Goal: Task Accomplishment & Management: Complete application form

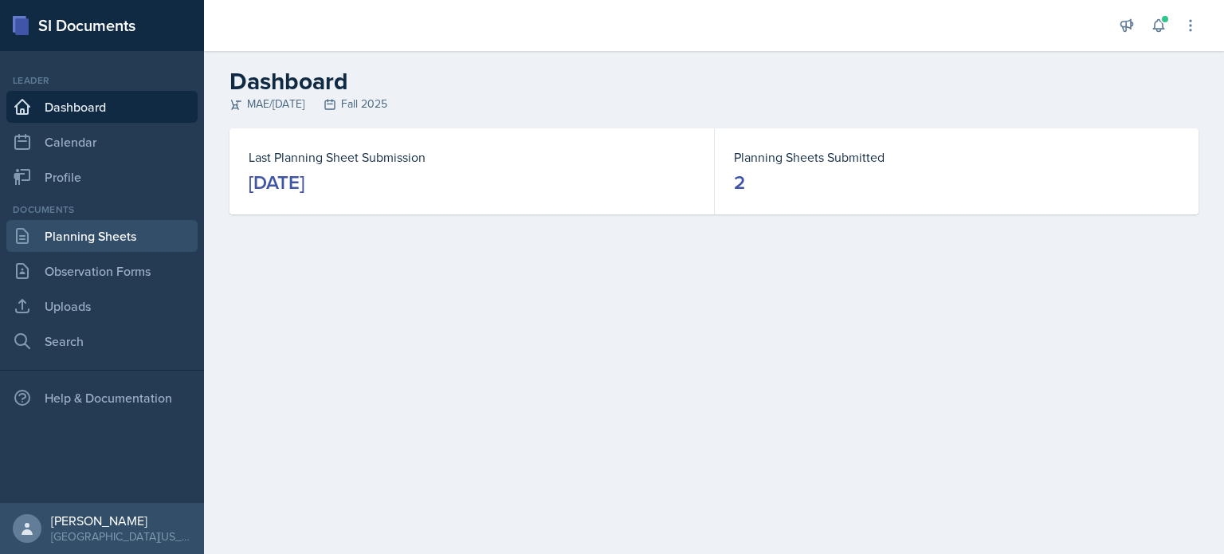
click at [89, 232] on link "Planning Sheets" at bounding box center [101, 236] width 191 height 32
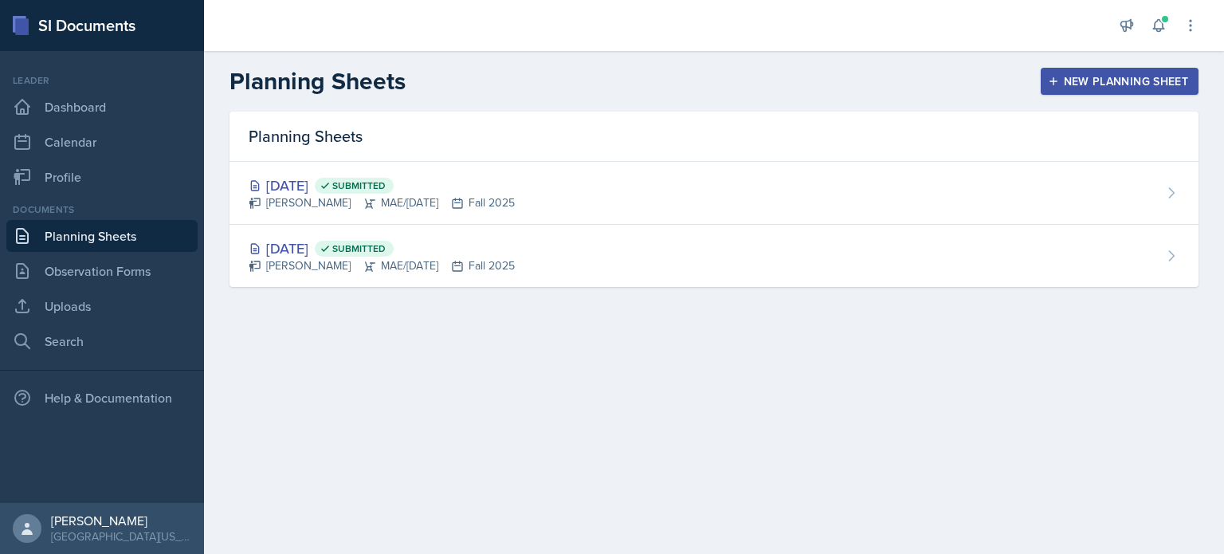
click at [1086, 84] on div "New Planning Sheet" at bounding box center [1119, 81] width 137 height 13
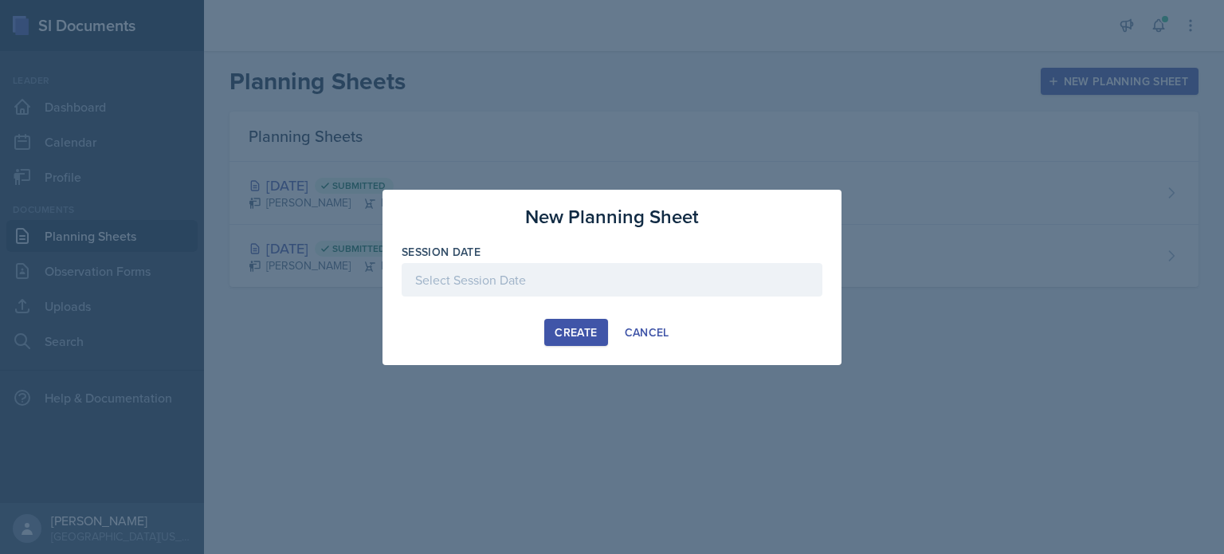
click at [528, 271] on div at bounding box center [612, 279] width 421 height 33
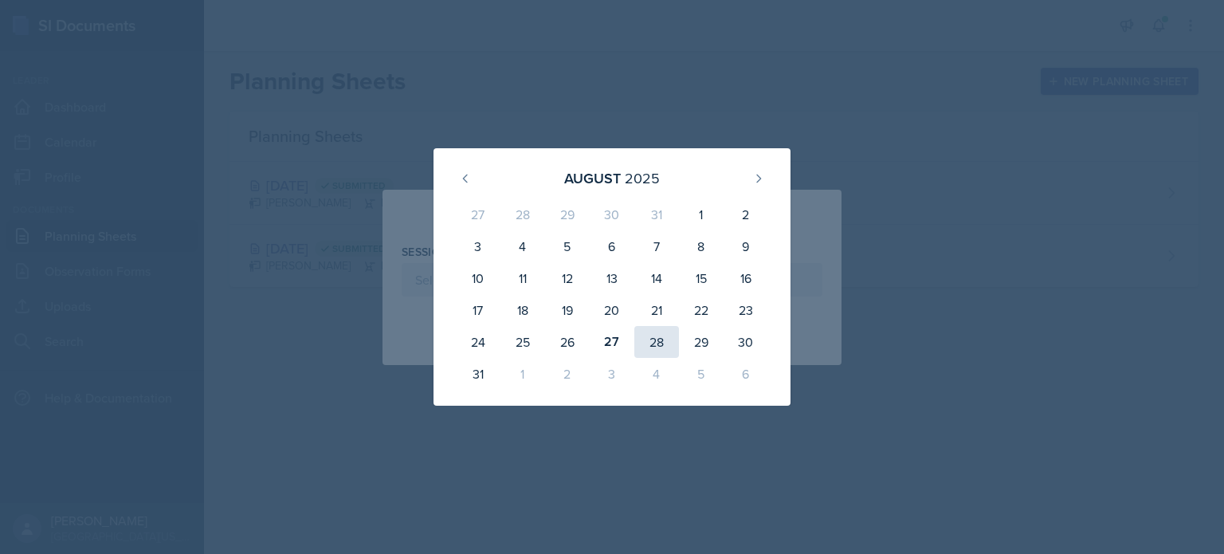
click at [657, 342] on div "28" at bounding box center [656, 342] width 45 height 32
type input "[DATE]"
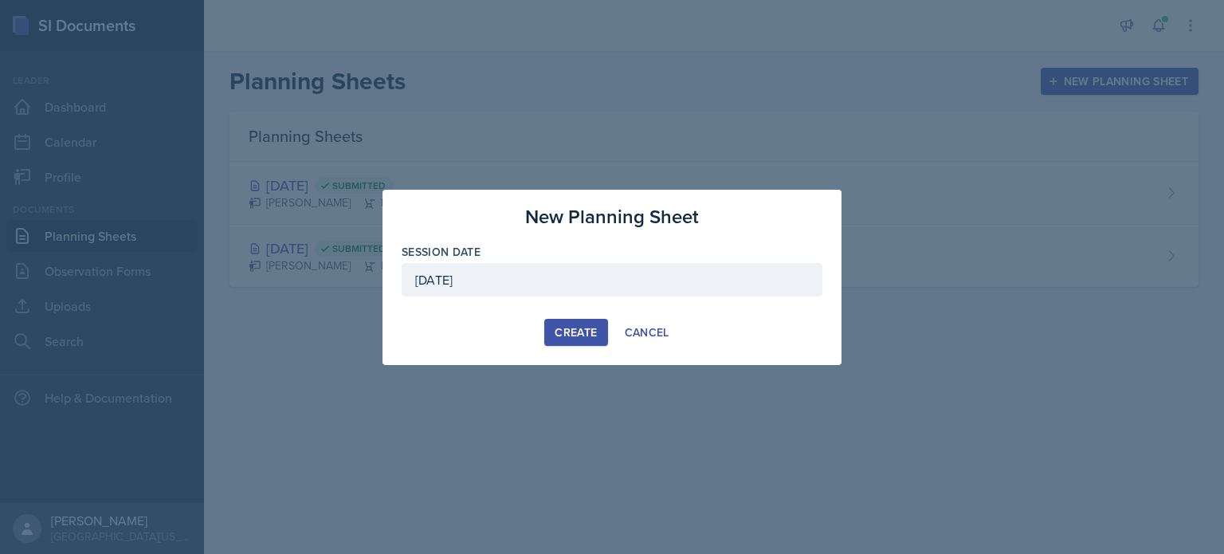
click at [555, 330] on div "Create" at bounding box center [576, 332] width 42 height 13
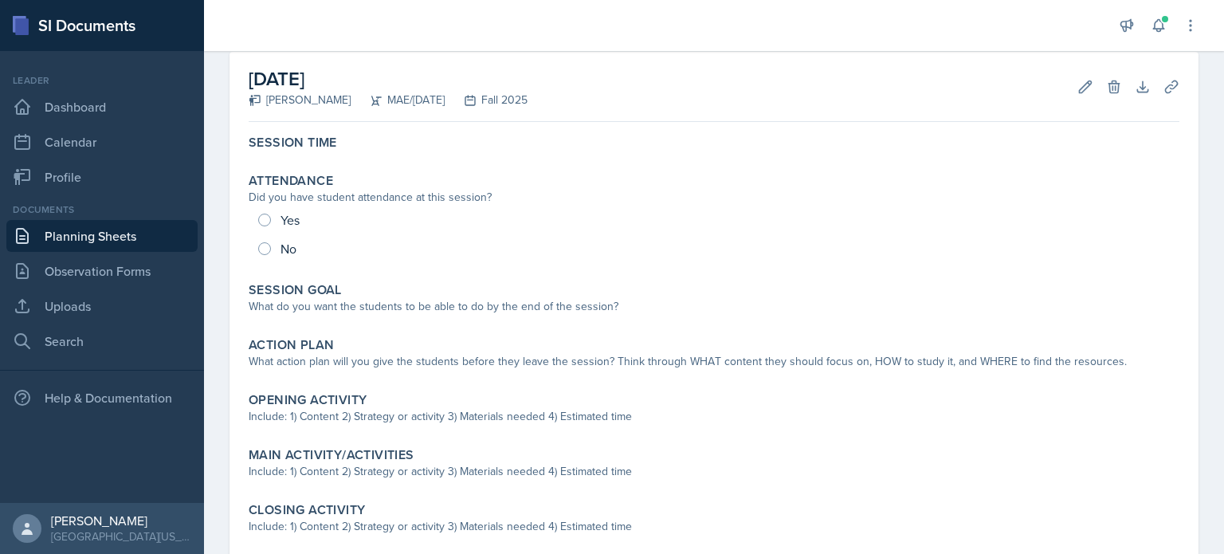
scroll to position [80, 0]
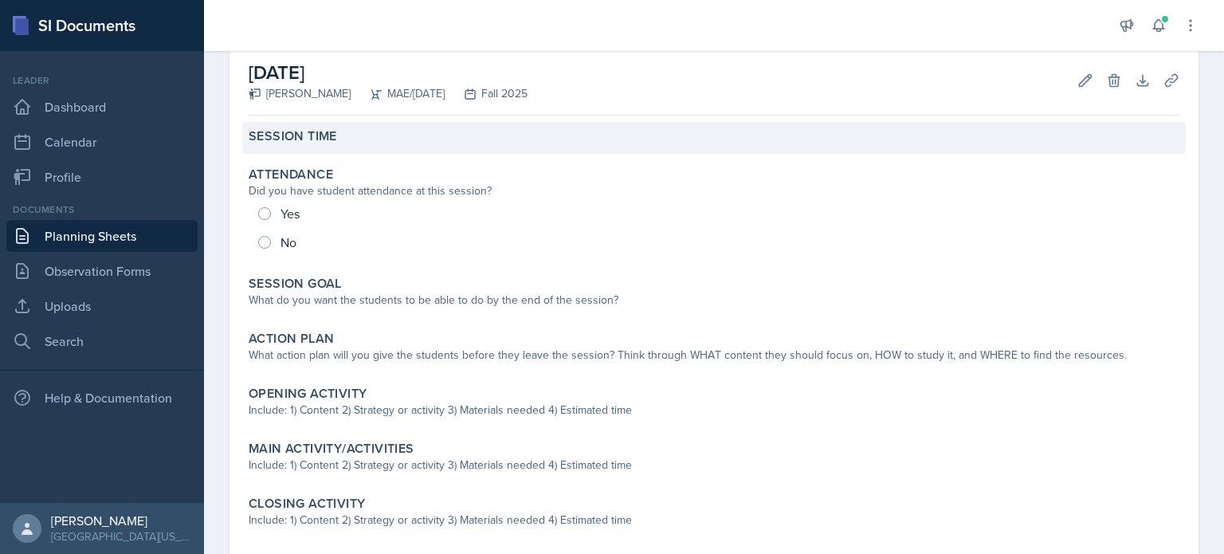
click at [327, 144] on label "Session Time" at bounding box center [293, 136] width 88 height 16
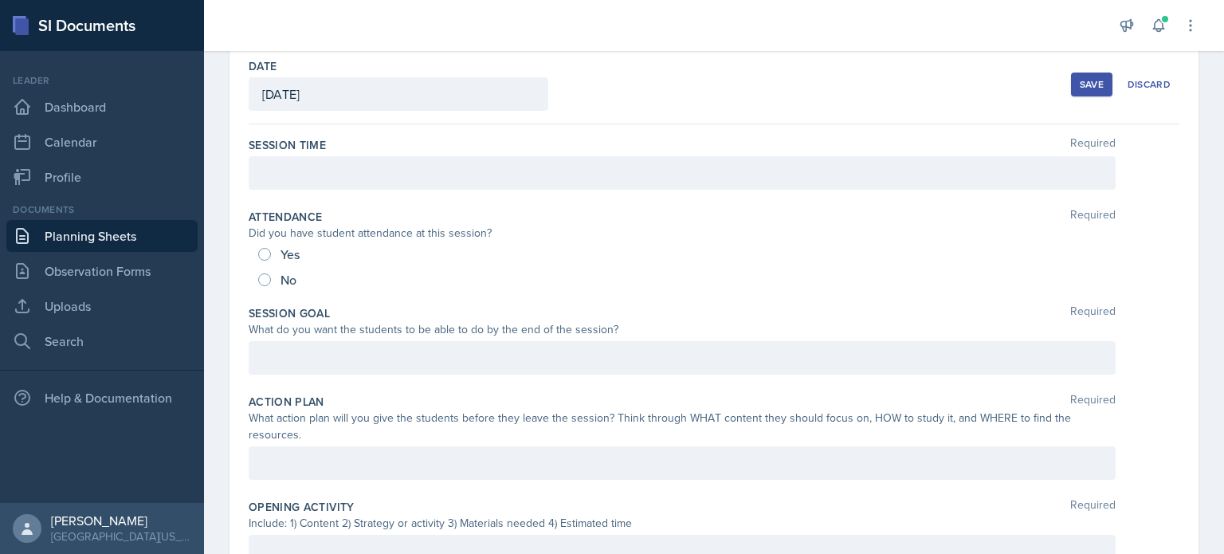
scroll to position [73, 0]
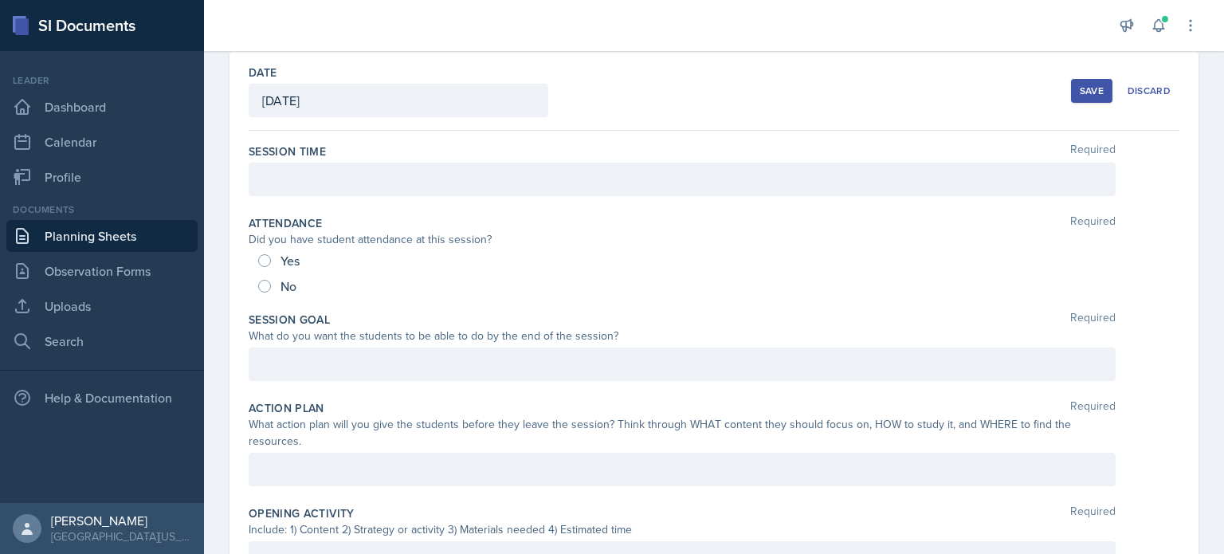
click at [344, 184] on div at bounding box center [682, 179] width 867 height 33
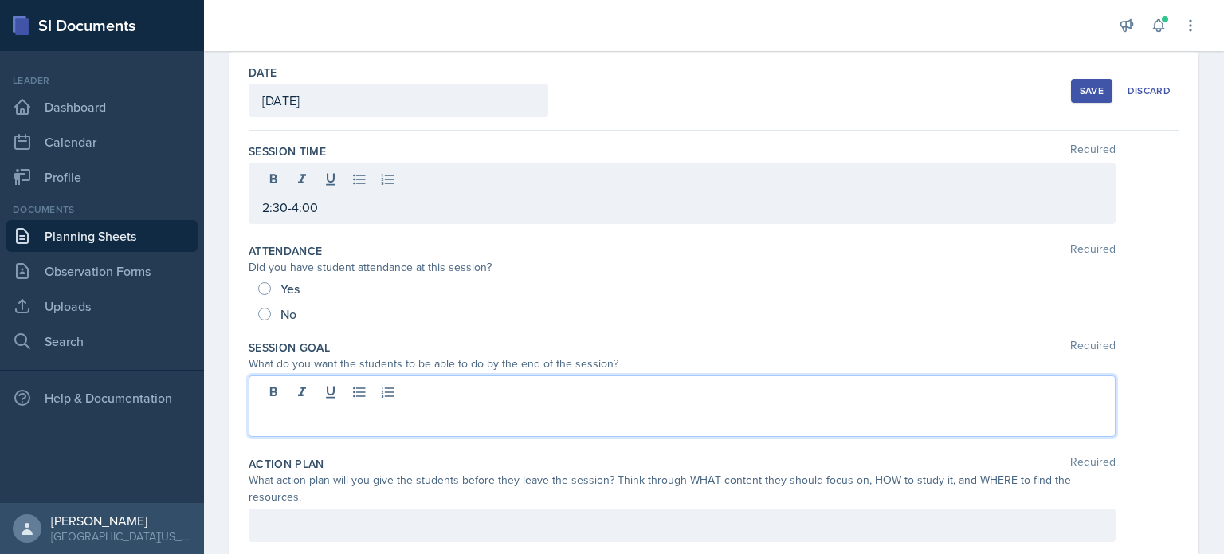
click at [400, 392] on div at bounding box center [682, 405] width 867 height 61
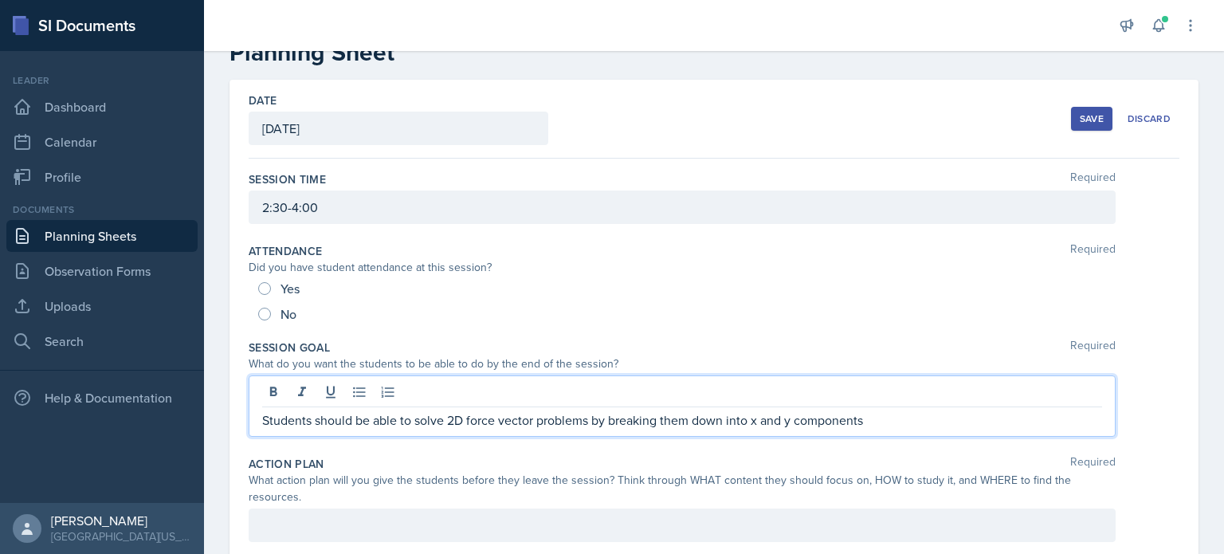
click at [689, 417] on p "Students should be able to solve 2D force vector problems by breaking them down…" at bounding box center [682, 419] width 840 height 19
click at [914, 420] on p "Students should be able to solve 2D force vector problems by breaking the force…" at bounding box center [682, 419] width 840 height 19
click at [1160, 334] on div "Session Goal Required What do you want the students to be able to do by the end…" at bounding box center [714, 391] width 931 height 116
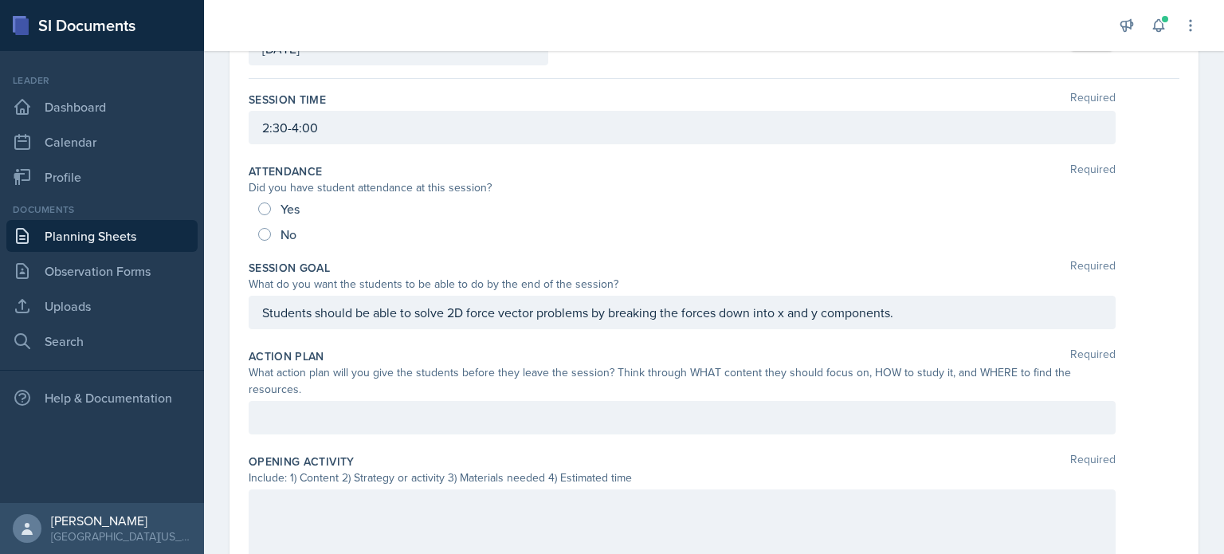
click at [730, 419] on p at bounding box center [682, 417] width 840 height 19
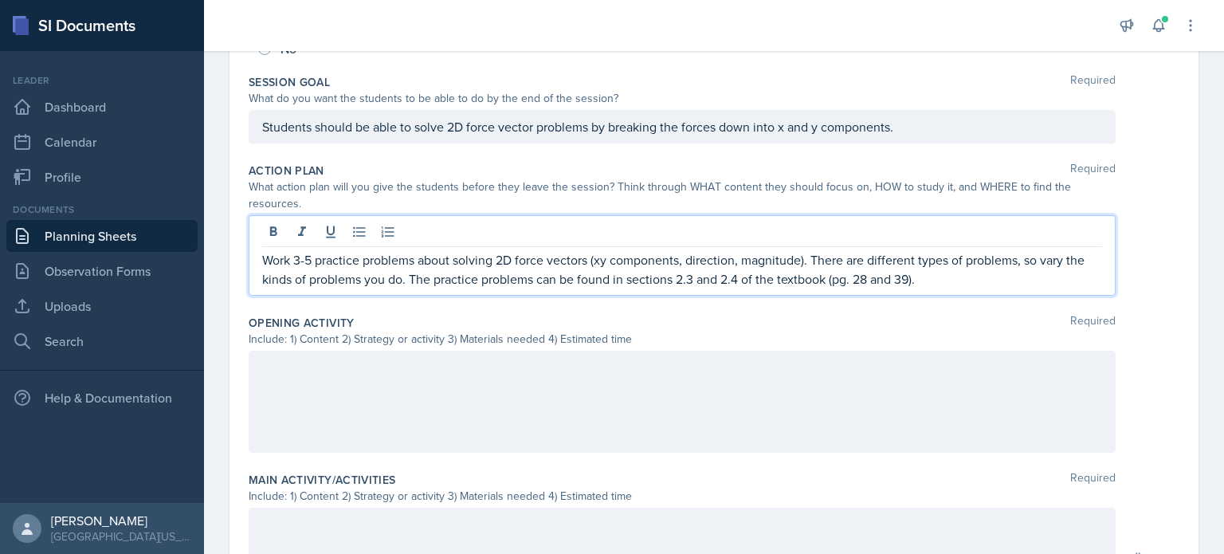
scroll to position [312, 0]
click at [708, 366] on p at bounding box center [682, 365] width 840 height 19
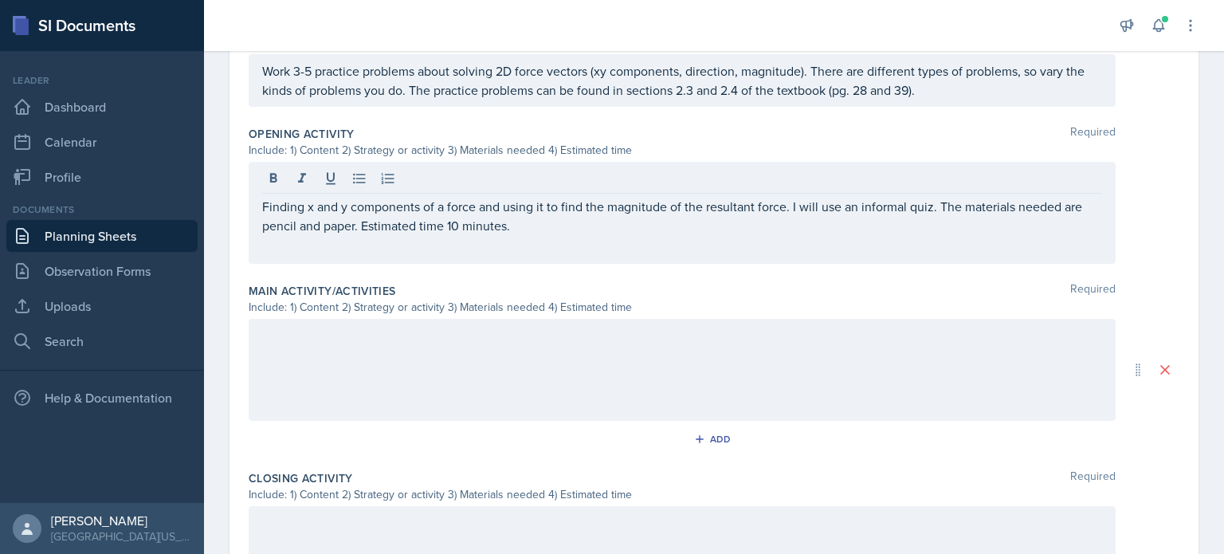
click at [520, 372] on div at bounding box center [682, 370] width 867 height 102
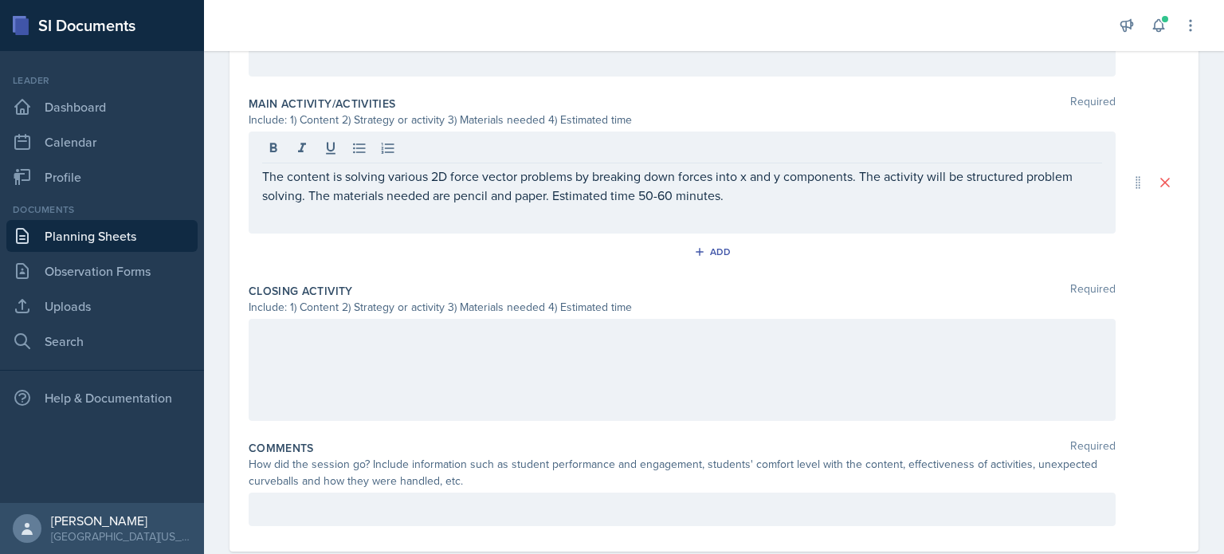
click at [348, 383] on div at bounding box center [682, 370] width 867 height 102
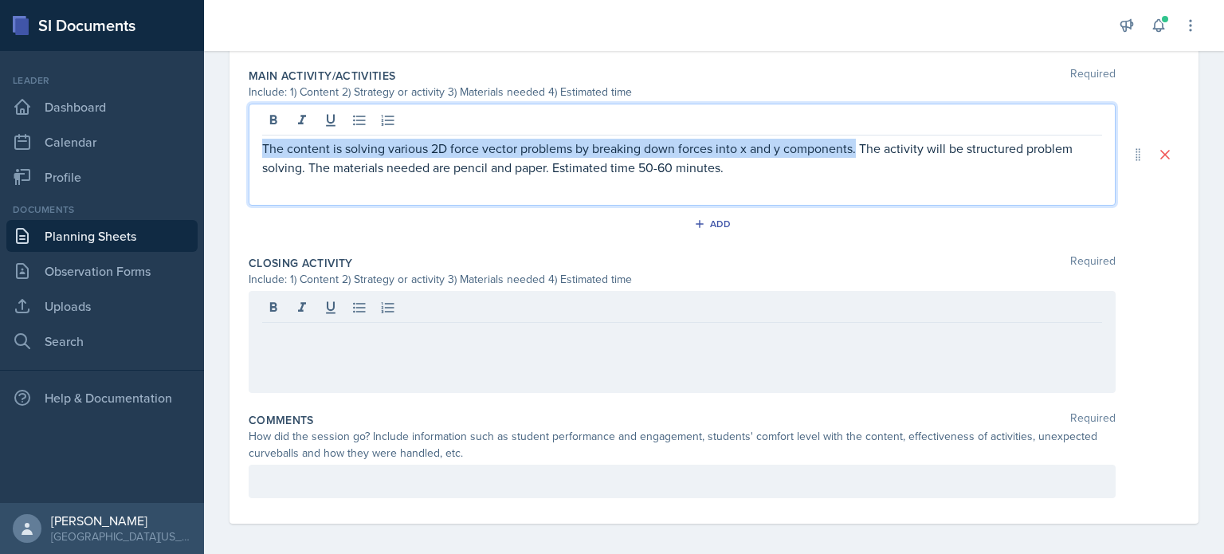
drag, startPoint x: 858, startPoint y: 120, endPoint x: 261, endPoint y: 148, distance: 596.8
click at [261, 148] on div "The content is solving various 2D force vector problems by breaking down forces…" at bounding box center [682, 155] width 867 height 102
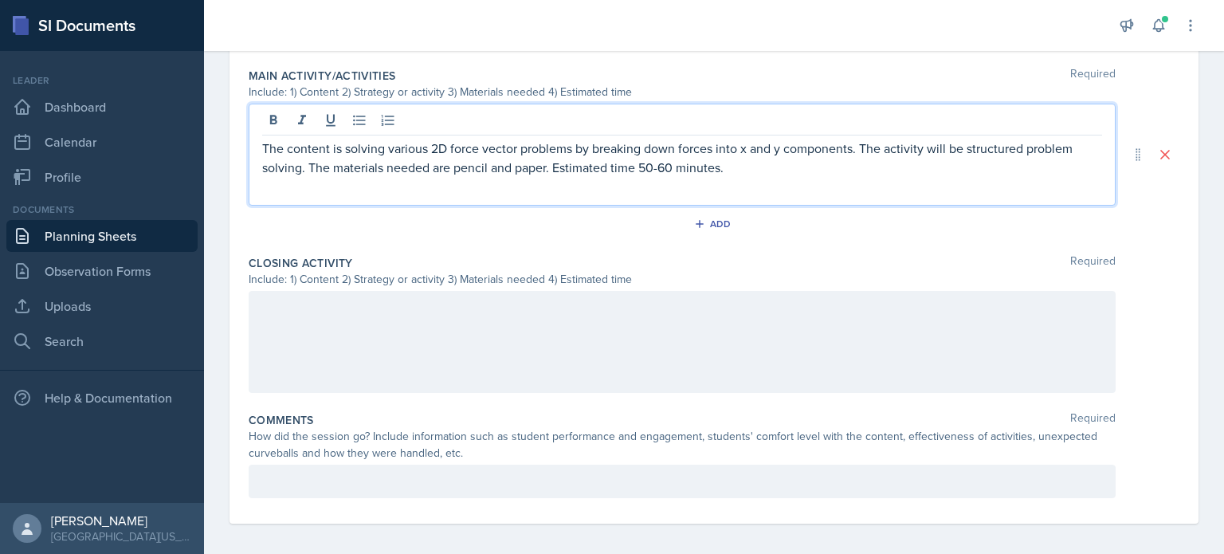
click at [265, 314] on div at bounding box center [682, 342] width 867 height 102
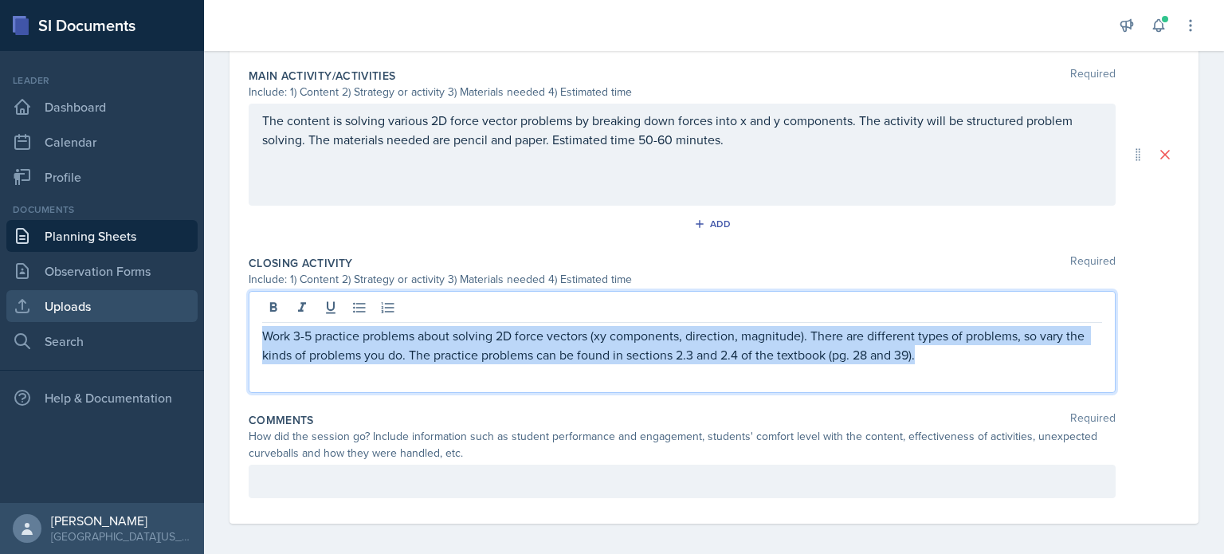
drag, startPoint x: 944, startPoint y: 351, endPoint x: 144, endPoint y: 308, distance: 801.3
click at [144, 318] on div "SI Documents Leader Dashboard Calendar Profile Documents Planning Sheets Observ…" at bounding box center [612, 277] width 1224 height 554
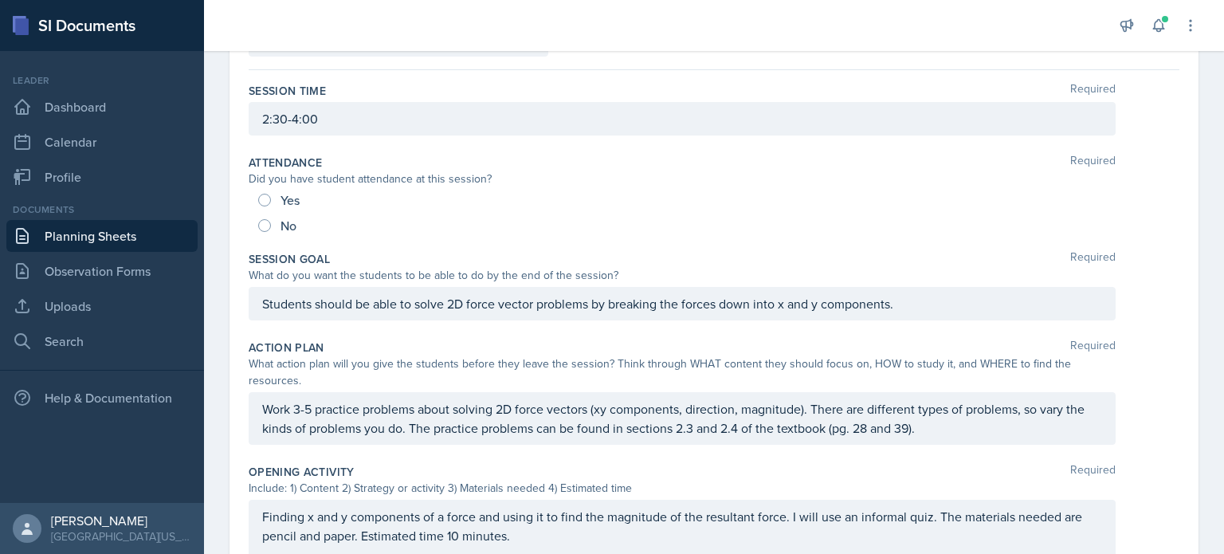
scroll to position [0, 0]
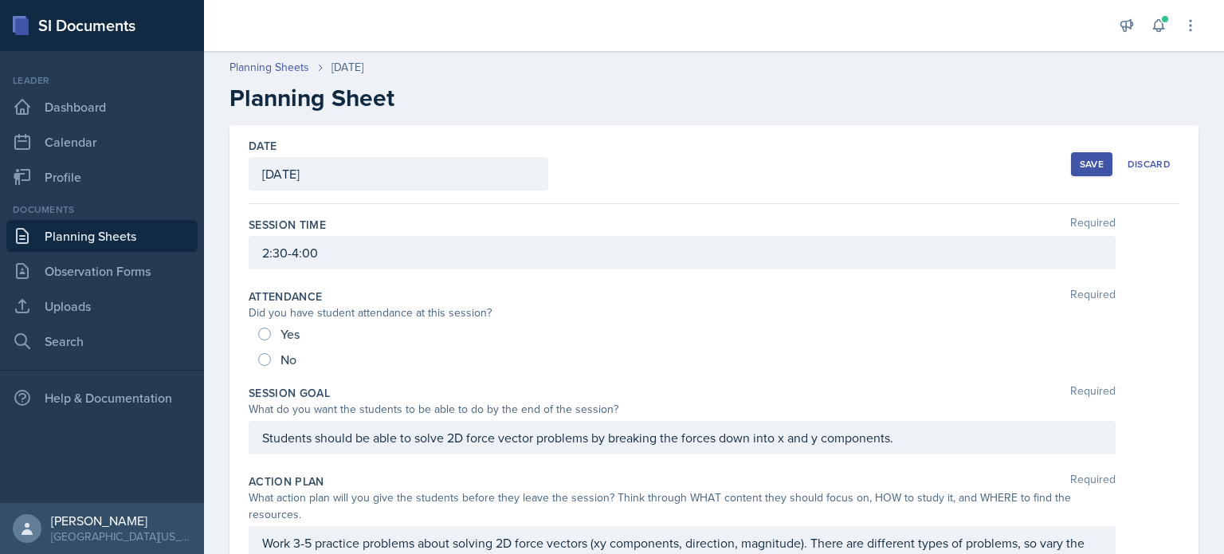
click at [1080, 170] on div "Save" at bounding box center [1092, 164] width 24 height 13
